Goal: Task Accomplishment & Management: Use online tool/utility

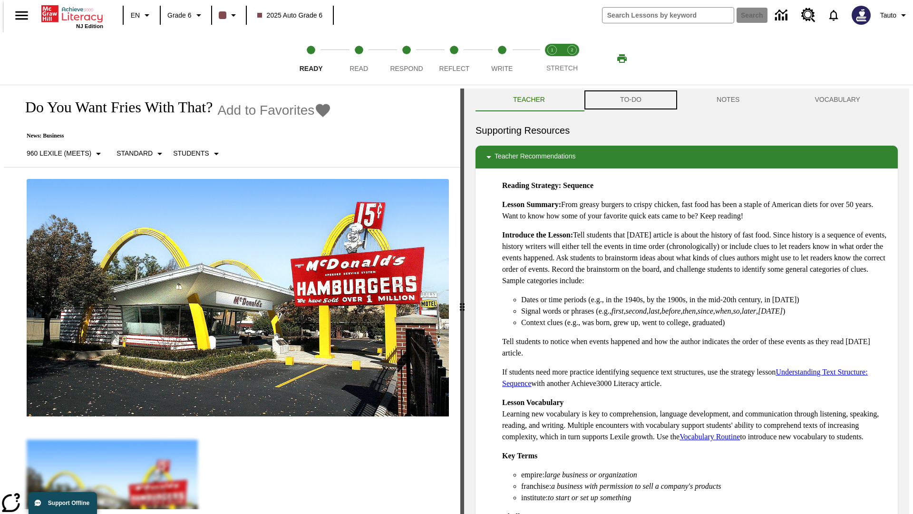
click at [630, 100] on button "TO-DO" at bounding box center [631, 99] width 97 height 23
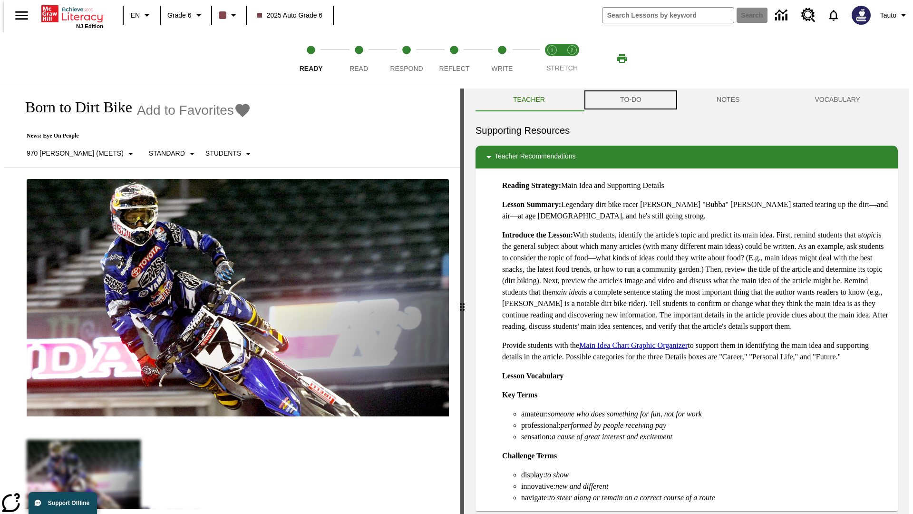
click at [630, 100] on button "TO-DO" at bounding box center [631, 99] width 97 height 23
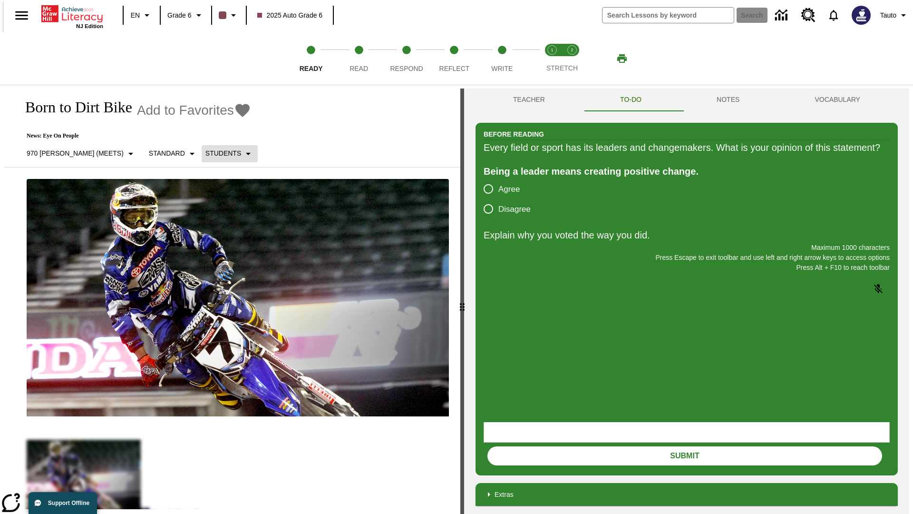
click at [205, 153] on p "Students" at bounding box center [223, 153] width 36 height 10
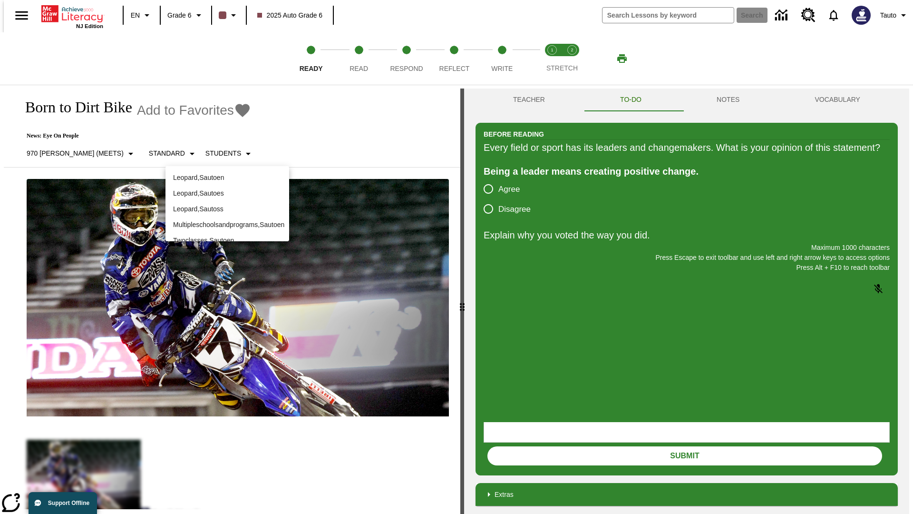
click at [227, 177] on p "Leopard , Sautoen" at bounding box center [227, 178] width 108 height 10
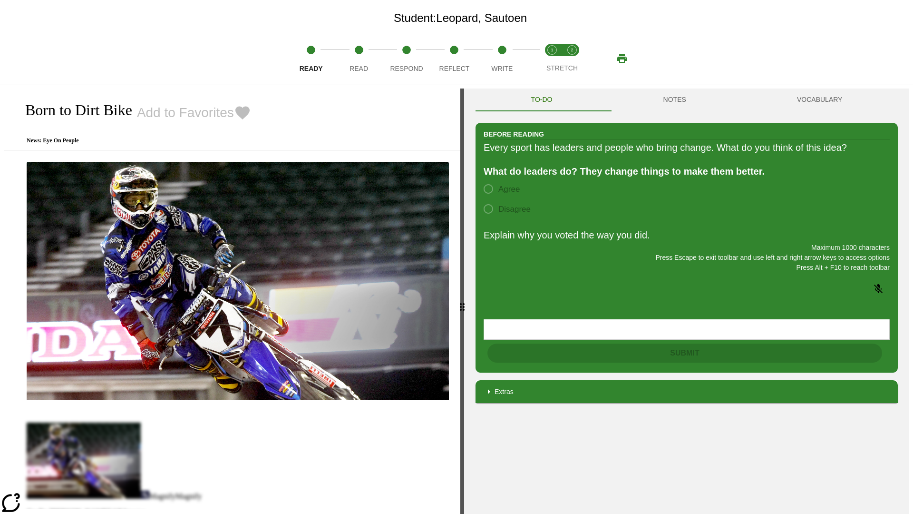
scroll to position [61, 0]
